Goal: Task Accomplishment & Management: Use online tool/utility

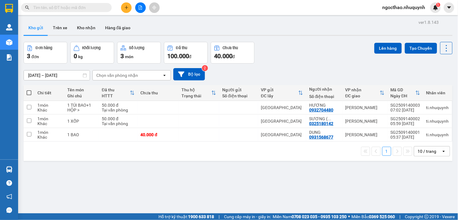
click at [135, 10] on div at bounding box center [140, 7] width 45 height 11
click at [137, 9] on button at bounding box center [140, 7] width 11 height 11
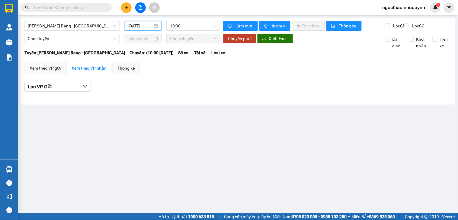
click at [136, 28] on input "[DATE]" at bounding box center [140, 26] width 24 height 7
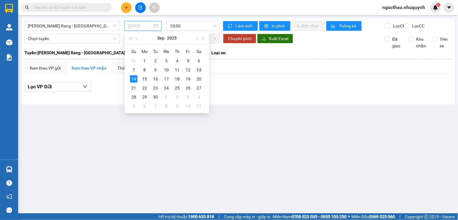
click at [197, 70] on div "13" at bounding box center [198, 69] width 7 height 7
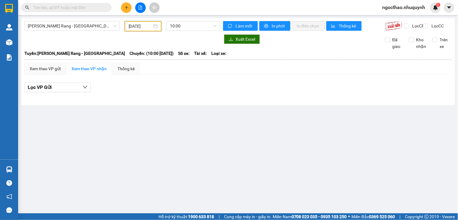
click at [139, 28] on input "[DATE]" at bounding box center [141, 26] width 24 height 7
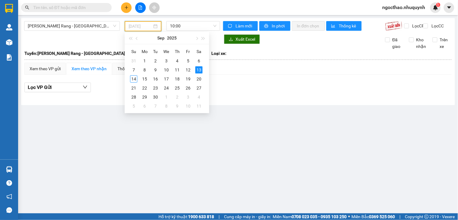
type input "[DATE]"
click at [192, 25] on span "10:00" at bounding box center [193, 25] width 46 height 9
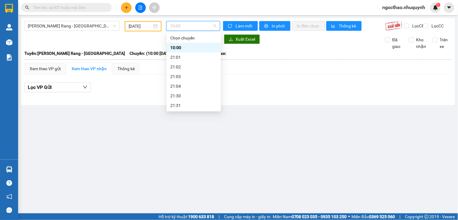
scroll to position [29, 0]
click at [179, 85] on div "22:00" at bounding box center [193, 86] width 47 height 7
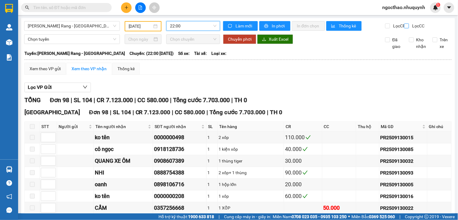
click at [413, 28] on span "Lọc CC" at bounding box center [418, 26] width 16 height 7
click at [410, 28] on input "Lọc CC" at bounding box center [407, 26] width 6 height 5
checkbox input "true"
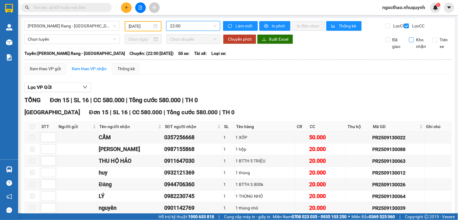
click at [417, 46] on span "Kho nhận" at bounding box center [421, 43] width 15 height 13
click at [414, 42] on input "Kho nhận" at bounding box center [411, 39] width 5 height 5
checkbox input "true"
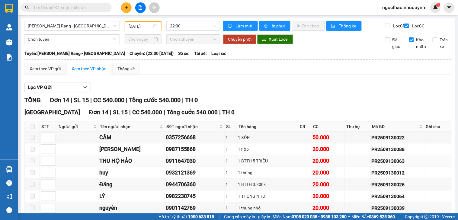
scroll to position [120, 0]
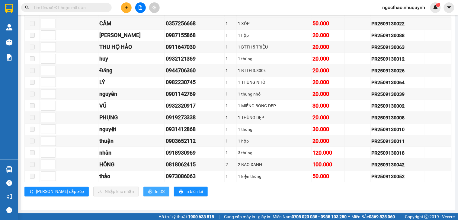
click at [155, 192] on span "In DS" at bounding box center [160, 192] width 10 height 7
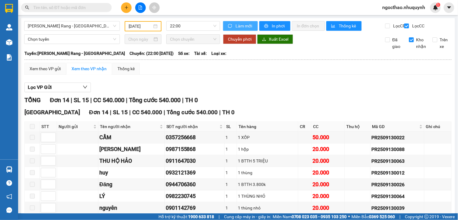
click at [235, 25] on span "Làm mới" at bounding box center [243, 26] width 17 height 7
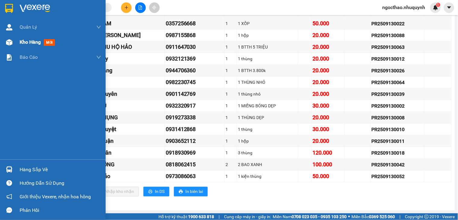
click at [26, 43] on span "Kho hàng" at bounding box center [30, 42] width 21 height 6
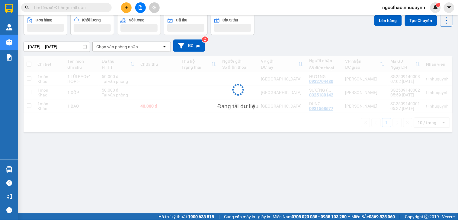
scroll to position [28, 0]
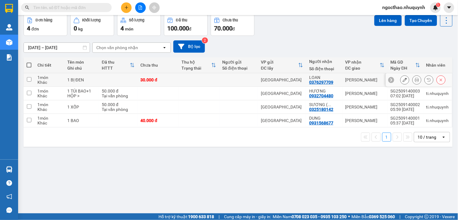
click at [412, 78] on button at bounding box center [416, 80] width 8 height 11
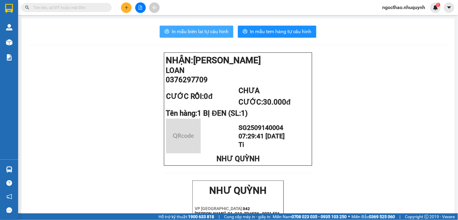
click at [206, 31] on span "In mẫu biên lai tự cấu hình" at bounding box center [200, 32] width 57 height 8
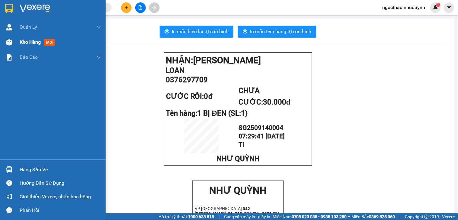
click at [26, 41] on span "Kho hàng" at bounding box center [30, 42] width 21 height 6
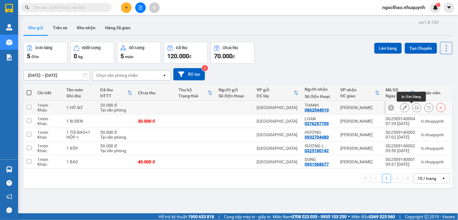
click at [414, 108] on button at bounding box center [416, 108] width 8 height 11
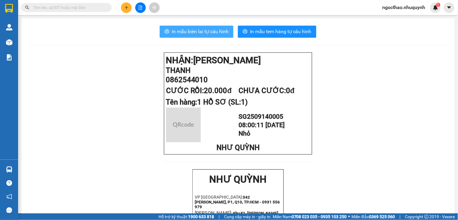
click at [180, 28] on span "In mẫu biên lai tự cấu hình" at bounding box center [200, 32] width 57 height 8
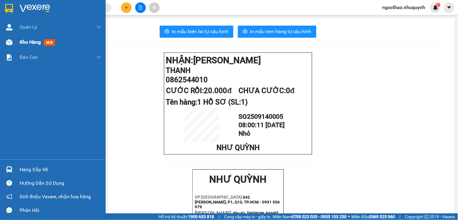
click at [21, 47] on div "Kho hàng mới" at bounding box center [60, 42] width 81 height 15
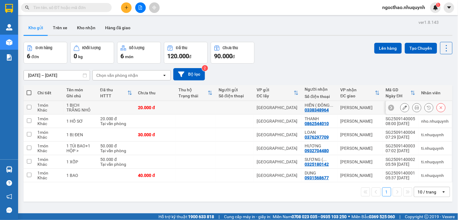
click at [415, 107] on button at bounding box center [416, 108] width 8 height 11
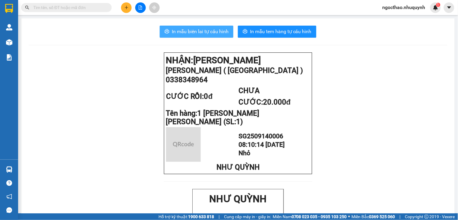
click at [212, 27] on button "In mẫu biên lai tự cấu hình" at bounding box center [197, 32] width 74 height 12
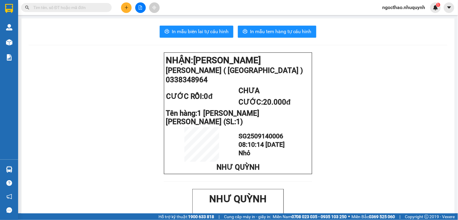
drag, startPoint x: 45, startPoint y: 10, endPoint x: 48, endPoint y: 8, distance: 3.2
click at [45, 10] on input "text" at bounding box center [68, 7] width 71 height 7
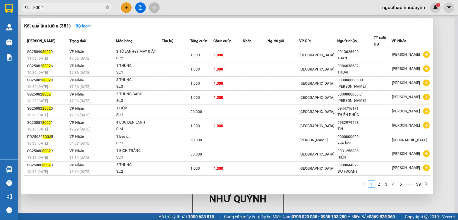
click at [55, 8] on input "8002" at bounding box center [68, 7] width 71 height 7
type input "0"
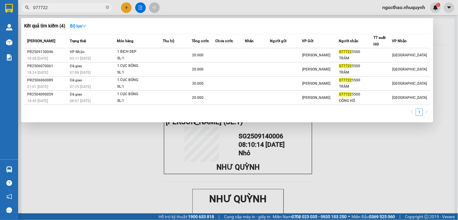
type input "077722"
drag, startPoint x: 208, startPoint y: 158, endPoint x: 3, endPoint y: 73, distance: 221.5
click at [206, 156] on div at bounding box center [229, 110] width 458 height 220
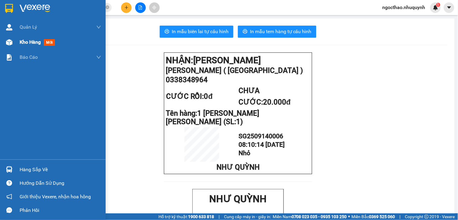
click at [31, 45] on span "Kho hàng" at bounding box center [30, 42] width 21 height 6
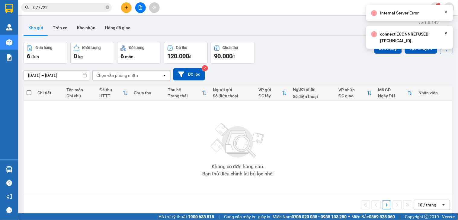
click at [447, 14] on icon "Close" at bounding box center [445, 12] width 5 height 5
click at [443, 52] on icon at bounding box center [446, 48] width 8 height 8
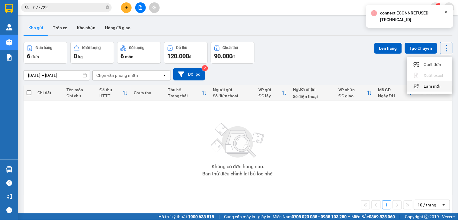
click at [428, 85] on span "Làm mới" at bounding box center [432, 86] width 17 height 6
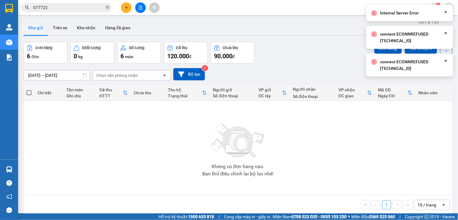
click at [443, 62] on icon "Close" at bounding box center [445, 61] width 5 height 5
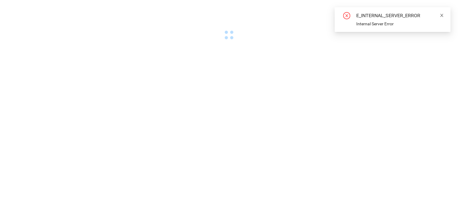
click at [440, 14] on icon "close" at bounding box center [442, 15] width 4 height 4
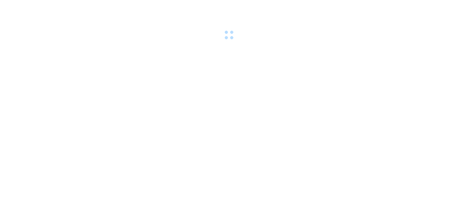
click at [381, 38] on div at bounding box center [229, 21] width 458 height 42
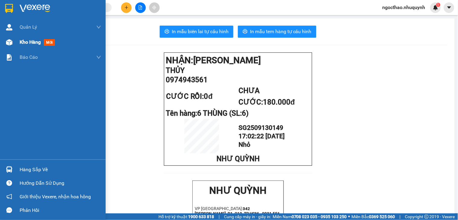
click at [13, 45] on div at bounding box center [9, 42] width 11 height 11
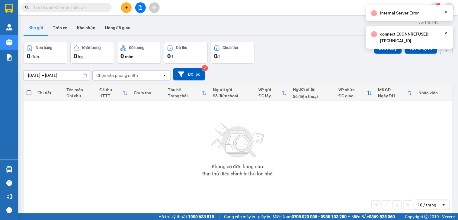
click at [445, 33] on icon at bounding box center [446, 33] width 2 height 2
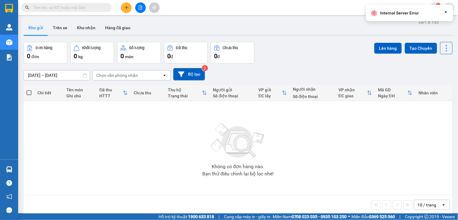
click at [446, 12] on icon "Close" at bounding box center [445, 12] width 5 height 5
click at [442, 46] on icon at bounding box center [446, 48] width 8 height 8
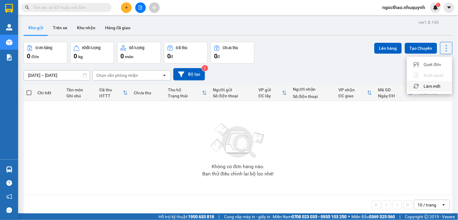
click at [429, 84] on span "Làm mới" at bounding box center [432, 86] width 17 height 6
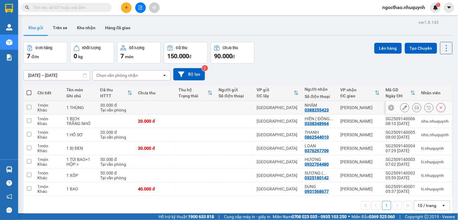
click at [414, 108] on icon at bounding box center [416, 108] width 4 height 4
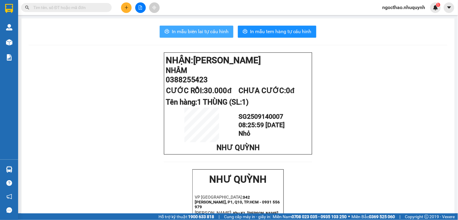
click at [222, 37] on button "In mẫu biên lai tự cấu hình" at bounding box center [197, 32] width 74 height 12
drag, startPoint x: 59, startPoint y: 5, endPoint x: 73, endPoint y: 7, distance: 14.1
click at [61, 5] on input "text" at bounding box center [68, 7] width 71 height 7
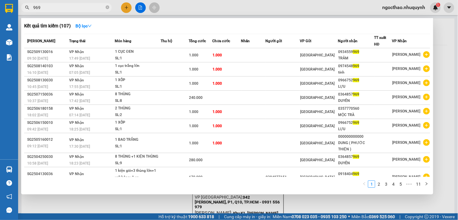
click at [73, 4] on input "969" at bounding box center [68, 7] width 71 height 7
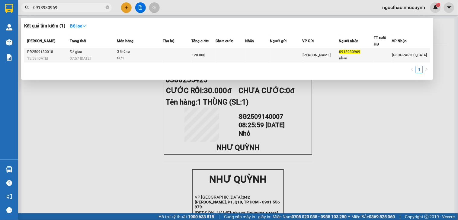
type input "0918930969"
click at [253, 53] on td at bounding box center [257, 55] width 25 height 14
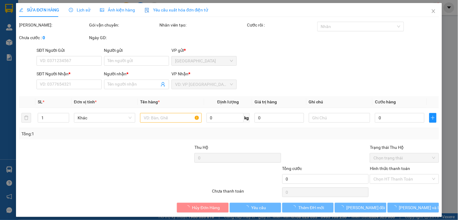
click at [86, 11] on span "Lịch sử" at bounding box center [79, 10] width 21 height 5
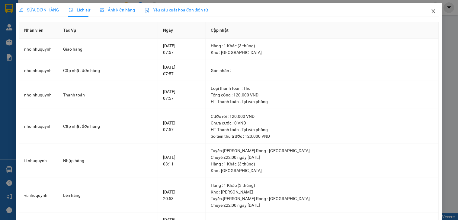
click at [427, 16] on span "Close" at bounding box center [433, 11] width 17 height 17
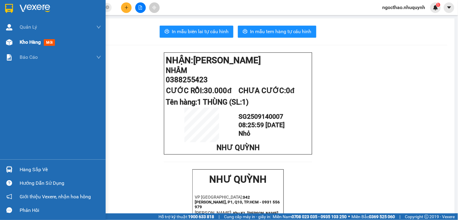
click at [35, 42] on span "Kho hàng" at bounding box center [30, 42] width 21 height 6
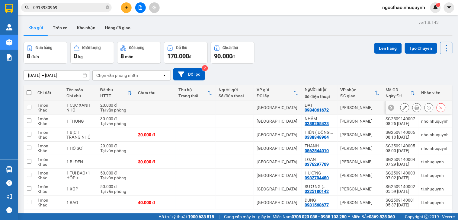
click at [414, 110] on icon at bounding box center [416, 108] width 4 height 4
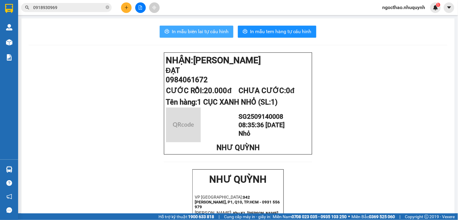
click at [201, 33] on span "In mẫu biên lai tự cấu hình" at bounding box center [200, 32] width 57 height 8
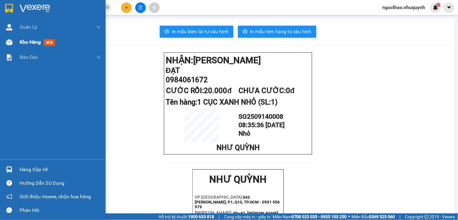
click at [17, 41] on div "Kho hàng mới" at bounding box center [53, 42] width 106 height 15
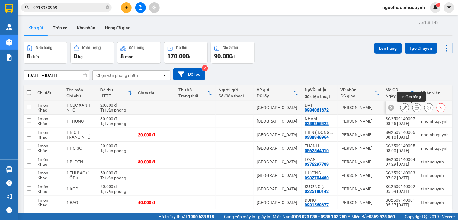
click at [414, 108] on icon at bounding box center [416, 108] width 4 height 4
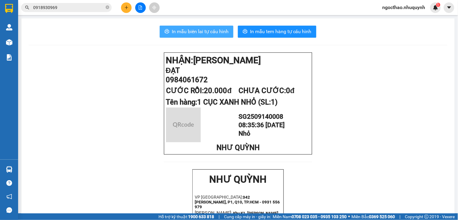
click at [200, 28] on span "In mẫu biên lai tự cấu hình" at bounding box center [200, 32] width 57 height 8
click at [189, 34] on span "In mẫu biên lai tự cấu hình" at bounding box center [200, 32] width 57 height 8
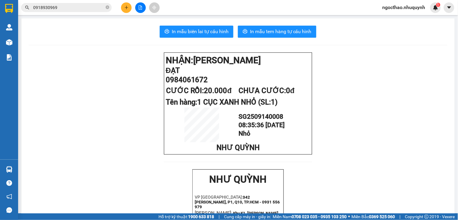
drag, startPoint x: 424, startPoint y: 3, endPoint x: 281, endPoint y: 122, distance: 186.3
click at [201, 32] on span "In mẫu biên lai tự cấu hình" at bounding box center [200, 32] width 57 height 8
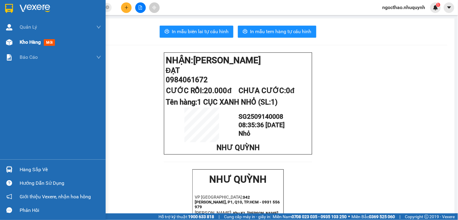
click at [21, 40] on span "Kho hàng" at bounding box center [30, 42] width 21 height 6
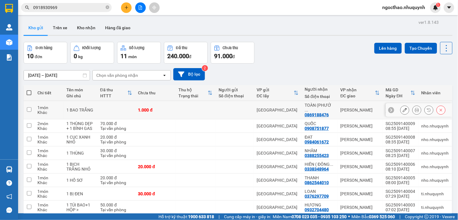
click at [414, 108] on icon at bounding box center [416, 110] width 4 height 4
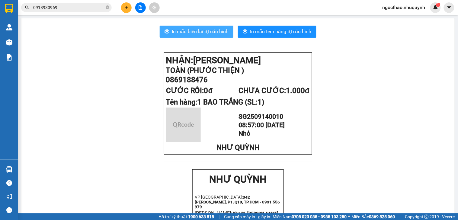
click at [207, 30] on span "In mẫu biên lai tự cấu hình" at bounding box center [200, 32] width 57 height 8
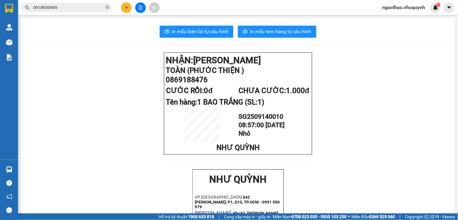
click at [140, 7] on icon "file-add" at bounding box center [140, 7] width 4 height 4
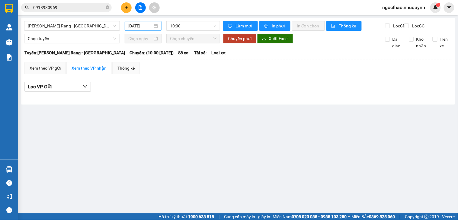
click at [138, 25] on input "[DATE]" at bounding box center [140, 26] width 24 height 7
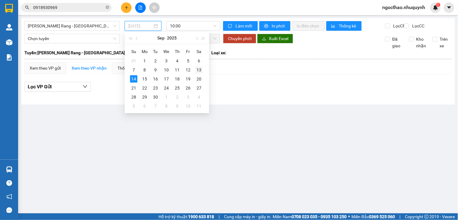
click at [194, 71] on td "13" at bounding box center [198, 69] width 11 height 9
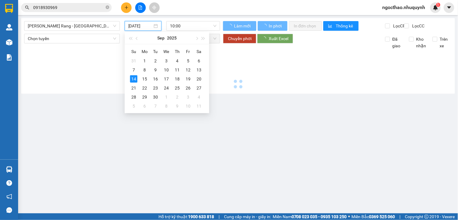
type input "[DATE]"
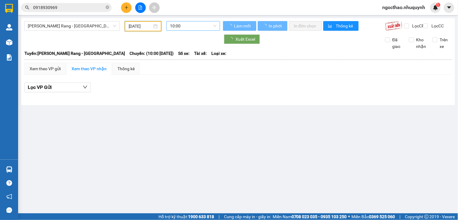
click at [205, 27] on span "10:00" at bounding box center [193, 25] width 46 height 9
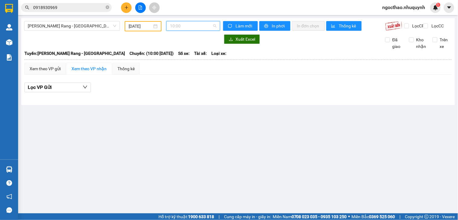
click at [189, 24] on span "10:00" at bounding box center [193, 25] width 46 height 9
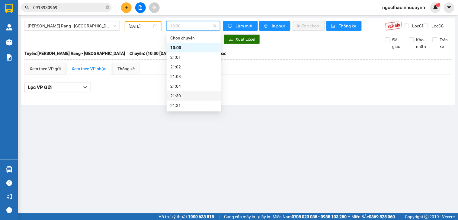
scroll to position [29, 0]
click at [185, 84] on div "22:00" at bounding box center [193, 86] width 47 height 7
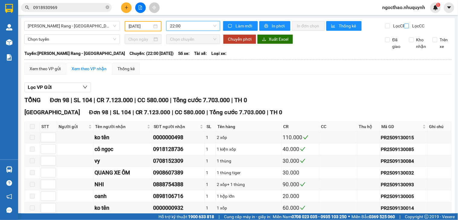
click at [410, 24] on span "Lọc CC" at bounding box center [418, 26] width 16 height 7
click at [409, 24] on input "Lọc CC" at bounding box center [407, 26] width 6 height 5
checkbox input "true"
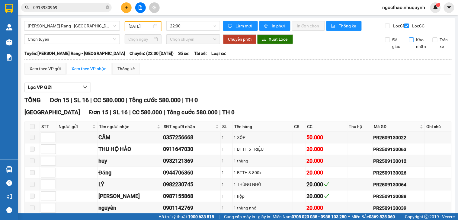
click at [417, 50] on span "Kho nhận" at bounding box center [421, 43] width 15 height 13
click at [414, 42] on input "Kho nhận" at bounding box center [411, 39] width 5 height 5
checkbox input "true"
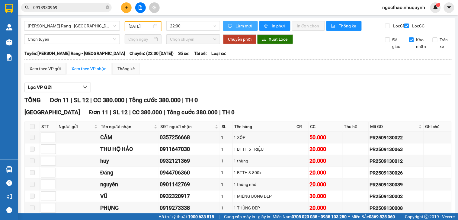
click at [243, 26] on span "Làm mới" at bounding box center [243, 26] width 17 height 7
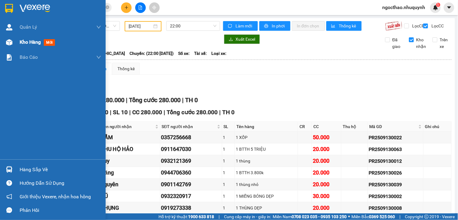
click at [22, 44] on span "Kho hàng" at bounding box center [30, 42] width 21 height 6
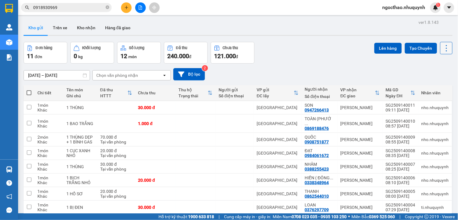
click at [442, 50] on icon at bounding box center [446, 48] width 8 height 8
click at [436, 84] on span "Làm mới" at bounding box center [432, 86] width 17 height 6
click at [68, 11] on span "0918930969" at bounding box center [66, 7] width 90 height 9
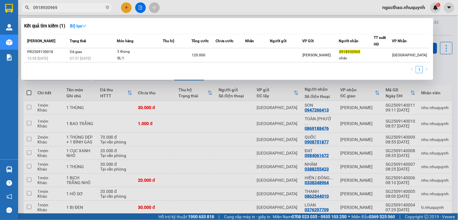
click at [75, 8] on input "0918930969" at bounding box center [68, 7] width 71 height 7
click at [105, 8] on span "0918930969" at bounding box center [66, 7] width 90 height 9
click at [106, 8] on icon "close-circle" at bounding box center [108, 7] width 4 height 4
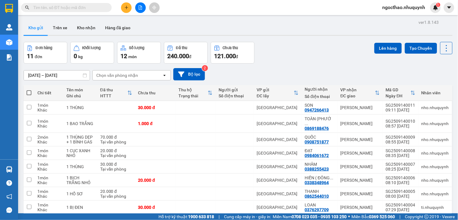
click at [309, 61] on div "Đơn hàng 11 đơn Khối lượng 0 kg Số lượng 12 món Đã thu 240.000 đ Chưa thu 121.0…" at bounding box center [238, 53] width 429 height 22
click at [71, 6] on input "text" at bounding box center [68, 7] width 71 height 7
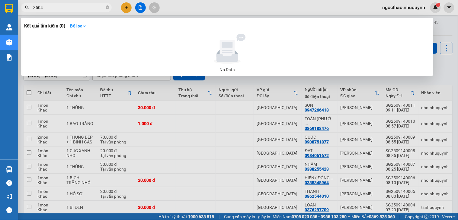
type input "3504"
click at [400, 128] on div at bounding box center [229, 110] width 458 height 220
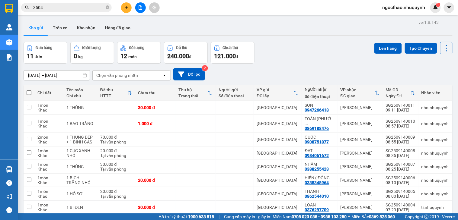
click at [91, 5] on input "3504" at bounding box center [68, 7] width 71 height 7
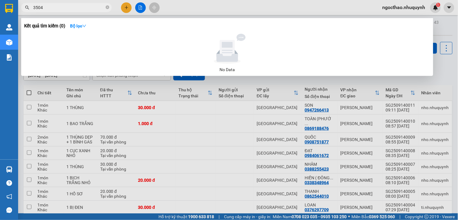
click at [91, 5] on input "3504" at bounding box center [68, 7] width 71 height 7
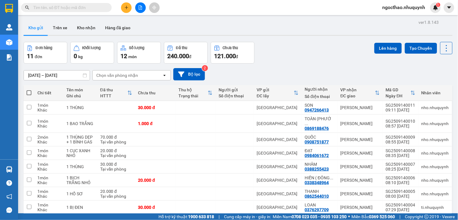
click at [332, 59] on div "Đơn hàng 11 đơn Khối lượng 0 kg Số lượng 12 món Đã thu 240.000 đ Chưa thu 121.0…" at bounding box center [238, 53] width 429 height 22
click at [412, 71] on div "12/09/2025 – 14/09/2025 Press the down arrow key to interact with the calendar …" at bounding box center [238, 74] width 429 height 12
click at [141, 9] on icon "file-add" at bounding box center [140, 7] width 3 height 4
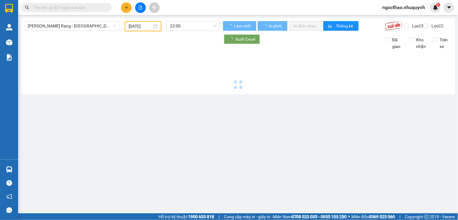
click at [129, 24] on input "[DATE]" at bounding box center [141, 26] width 24 height 7
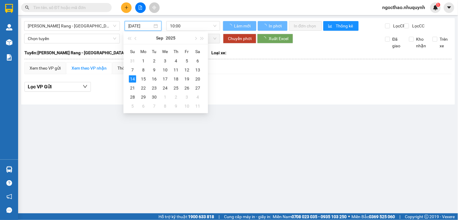
click at [141, 26] on input "[DATE]" at bounding box center [140, 26] width 24 height 7
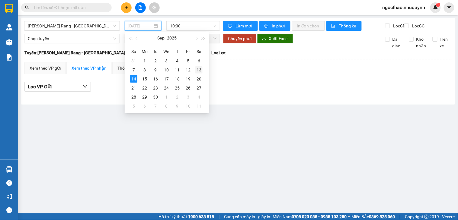
click at [197, 72] on div "13" at bounding box center [198, 69] width 7 height 7
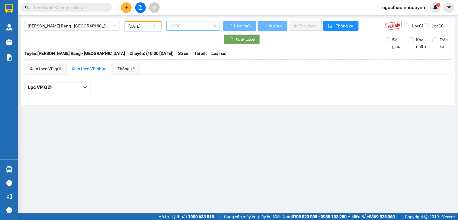
type input "[DATE]"
click at [191, 21] on span "10:00" at bounding box center [193, 25] width 46 height 9
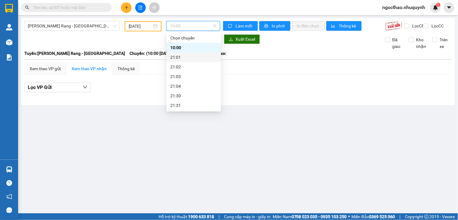
scroll to position [29, 0]
click at [185, 90] on div "22:00" at bounding box center [194, 86] width 54 height 10
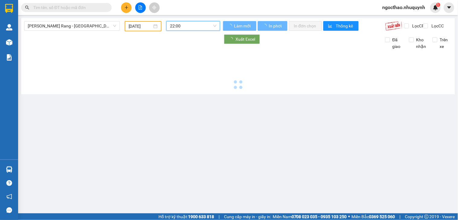
click at [429, 27] on span "Lọc CC" at bounding box center [437, 26] width 16 height 7
click at [427, 27] on input "Lọc CC" at bounding box center [426, 26] width 6 height 5
checkbox input "true"
click at [428, 45] on div "Trên xe" at bounding box center [440, 43] width 24 height 13
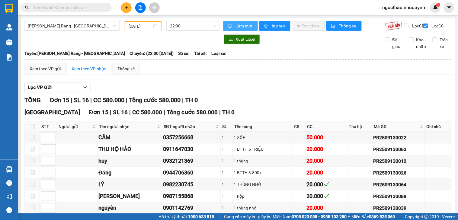
click at [235, 28] on span "Làm mới" at bounding box center [243, 26] width 17 height 7
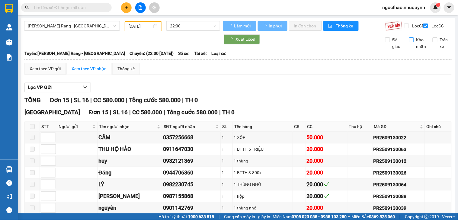
click at [414, 45] on span "Kho nhận" at bounding box center [421, 43] width 15 height 13
click at [413, 42] on input "Kho nhận" at bounding box center [411, 39] width 5 height 5
checkbox input "true"
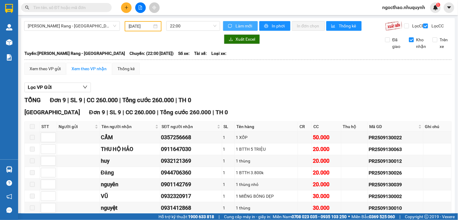
click at [231, 27] on button "Làm mới" at bounding box center [240, 26] width 35 height 10
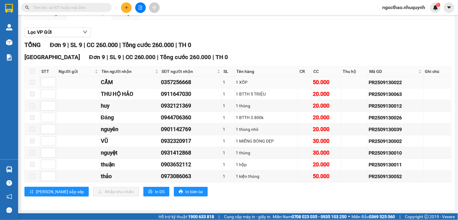
click at [169, 81] on div "0357256668" at bounding box center [191, 82] width 60 height 8
drag, startPoint x: 169, startPoint y: 81, endPoint x: 275, endPoint y: 134, distance: 118.0
click at [170, 81] on div "0357256668" at bounding box center [191, 82] width 60 height 8
click at [176, 108] on div "0932121369" at bounding box center [191, 106] width 60 height 8
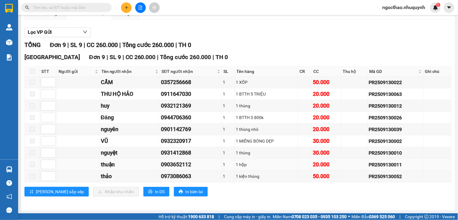
click at [183, 167] on div "0903652112" at bounding box center [191, 164] width 60 height 8
drag, startPoint x: 183, startPoint y: 167, endPoint x: 278, endPoint y: 167, distance: 94.7
click at [183, 167] on div "0903652112" at bounding box center [191, 164] width 60 height 8
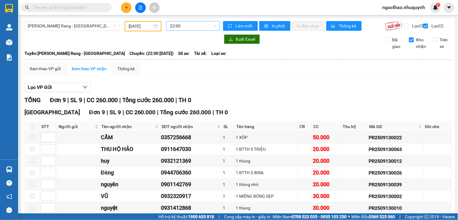
click at [184, 24] on span "22:00" at bounding box center [193, 25] width 46 height 9
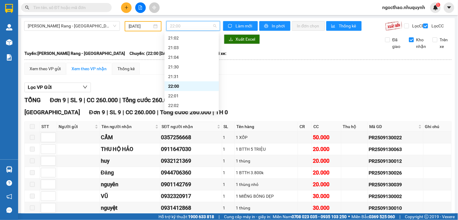
click at [201, 24] on span "22:00" at bounding box center [193, 25] width 46 height 9
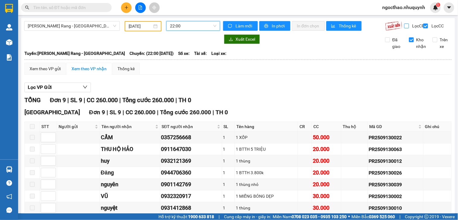
click at [404, 29] on label "Lọc CR" at bounding box center [414, 26] width 21 height 7
click at [404, 28] on input "Lọc CR" at bounding box center [407, 26] width 6 height 5
checkbox input "true"
click at [423, 28] on input "Lọc CC" at bounding box center [426, 26] width 6 height 5
checkbox input "false"
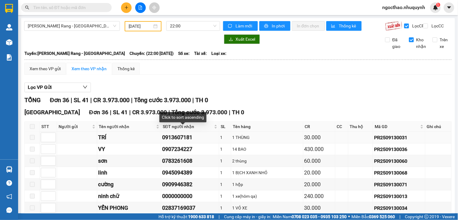
click at [178, 141] on div "0913607181" at bounding box center [190, 137] width 56 height 8
drag, startPoint x: 178, startPoint y: 141, endPoint x: 295, endPoint y: 133, distance: 116.7
click at [179, 141] on div "0913607181" at bounding box center [190, 137] width 56 height 8
click at [173, 165] on div "0783261608" at bounding box center [190, 161] width 56 height 8
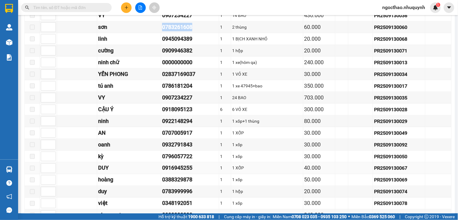
scroll to position [100, 0]
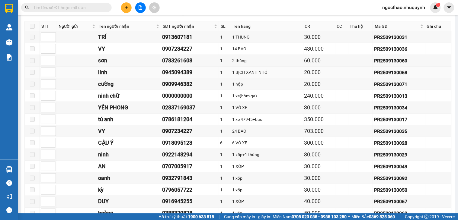
click at [176, 77] on div "0945094389" at bounding box center [190, 72] width 56 height 8
drag, startPoint x: 176, startPoint y: 77, endPoint x: 246, endPoint y: 90, distance: 70.8
click at [207, 77] on div "0945094389" at bounding box center [190, 72] width 56 height 8
click at [183, 88] on div "0909946382" at bounding box center [190, 84] width 56 height 8
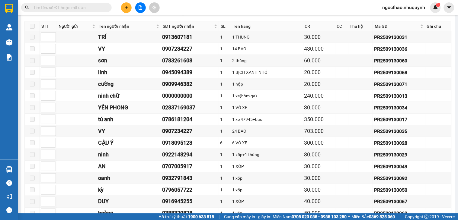
click at [182, 112] on div "02837169037" at bounding box center [190, 107] width 56 height 8
drag, startPoint x: 182, startPoint y: 112, endPoint x: 246, endPoint y: 120, distance: 65.0
click at [182, 112] on div "02837169037" at bounding box center [190, 107] width 56 height 8
click at [179, 124] on div "0786181204" at bounding box center [190, 119] width 56 height 8
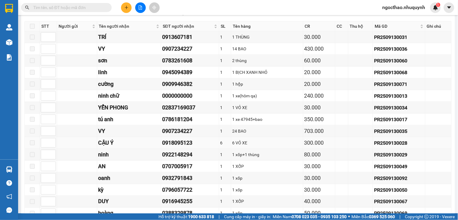
click at [175, 147] on div "0918095123" at bounding box center [190, 143] width 56 height 8
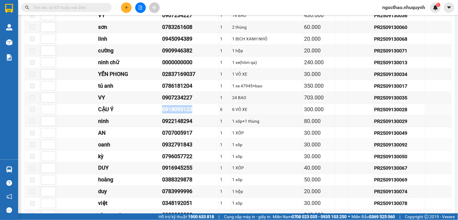
scroll to position [167, 0]
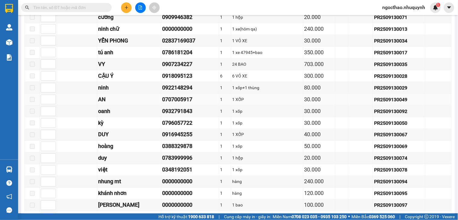
click at [179, 104] on div "0707005917" at bounding box center [190, 99] width 56 height 8
drag, startPoint x: 179, startPoint y: 106, endPoint x: 300, endPoint y: 143, distance: 126.2
click at [183, 104] on div "0707005917" at bounding box center [190, 99] width 56 height 8
click at [174, 116] on div "0932791843" at bounding box center [190, 111] width 56 height 8
drag, startPoint x: 174, startPoint y: 116, endPoint x: 294, endPoint y: 160, distance: 127.6
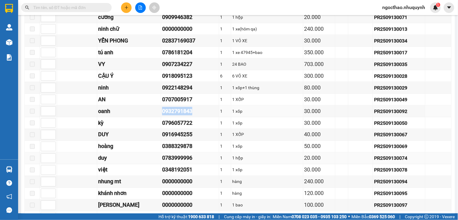
click at [174, 116] on div "0932791843" at bounding box center [190, 111] width 56 height 8
click at [176, 139] on div "0916945255" at bounding box center [190, 135] width 56 height 8
drag, startPoint x: 176, startPoint y: 139, endPoint x: 457, endPoint y: 157, distance: 282.0
click at [183, 139] on div "0916945255" at bounding box center [190, 135] width 56 height 8
click at [173, 151] on div "0388329878" at bounding box center [190, 146] width 56 height 8
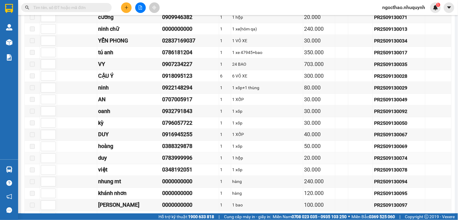
click at [177, 163] on div "0783999996" at bounding box center [190, 158] width 56 height 8
click at [173, 174] on div "0348192051" at bounding box center [190, 170] width 56 height 8
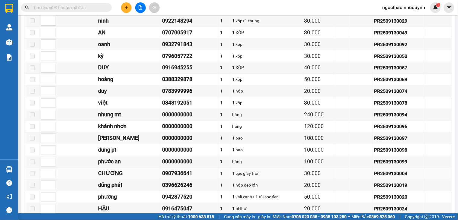
click at [182, 177] on div "0907936641" at bounding box center [190, 174] width 56 height 8
click at [172, 190] on div "0396626246" at bounding box center [190, 185] width 56 height 8
drag, startPoint x: 172, startPoint y: 192, endPoint x: 352, endPoint y: 186, distance: 179.9
click at [173, 190] on div "0396626246" at bounding box center [190, 185] width 56 height 8
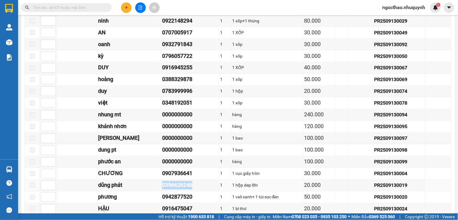
scroll to position [381, 0]
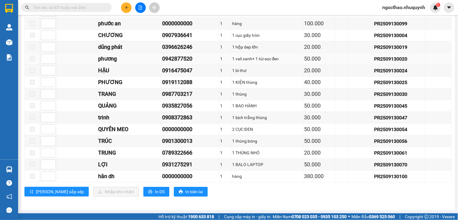
click at [179, 59] on div "0942877520" at bounding box center [190, 59] width 56 height 8
click at [178, 56] on div "0942877520" at bounding box center [190, 59] width 56 height 8
drag, startPoint x: 171, startPoint y: 73, endPoint x: 171, endPoint y: 68, distance: 4.8
click at [171, 71] on div "0916475047" at bounding box center [190, 70] width 56 height 8
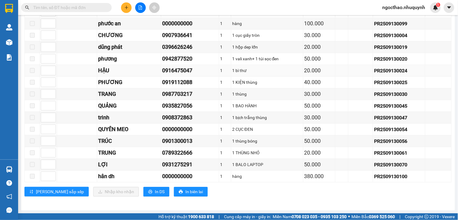
click at [173, 65] on td "0916475047" at bounding box center [190, 71] width 58 height 12
drag, startPoint x: 173, startPoint y: 64, endPoint x: 224, endPoint y: 82, distance: 54.8
click at [173, 65] on td "0916475047" at bounding box center [190, 71] width 58 height 12
click at [180, 81] on div "0919112088" at bounding box center [190, 82] width 56 height 8
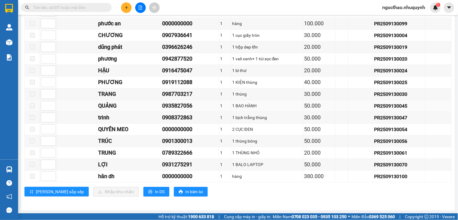
click at [176, 105] on div "0935827056" at bounding box center [190, 106] width 56 height 8
